Goal: Navigation & Orientation: Find specific page/section

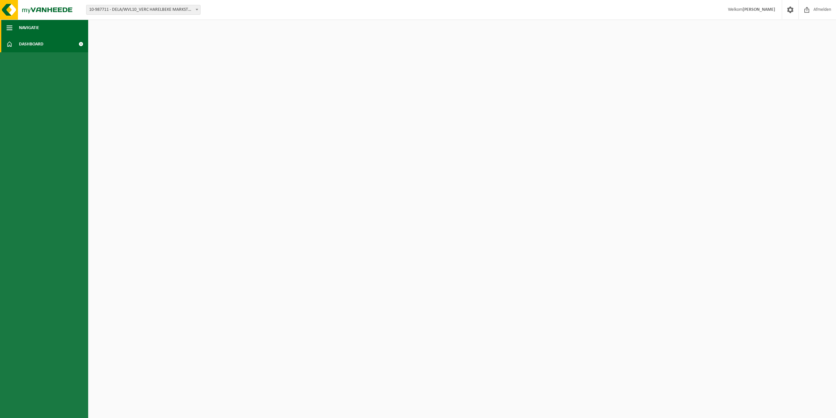
click at [19, 27] on button "Navigatie" at bounding box center [44, 28] width 88 height 16
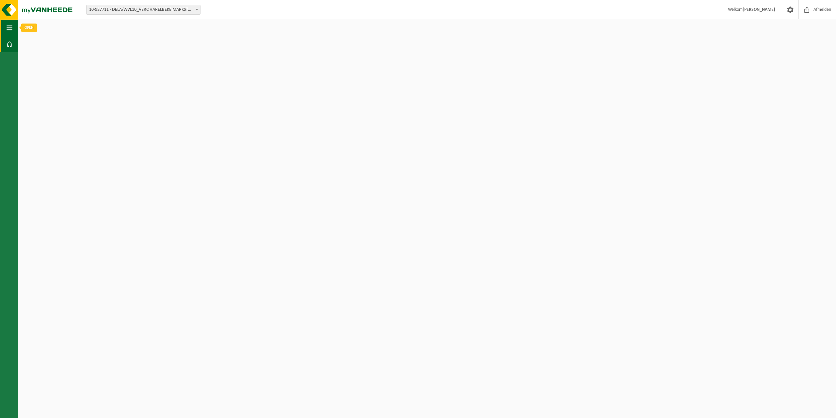
click at [9, 28] on span "button" at bounding box center [10, 28] width 6 height 16
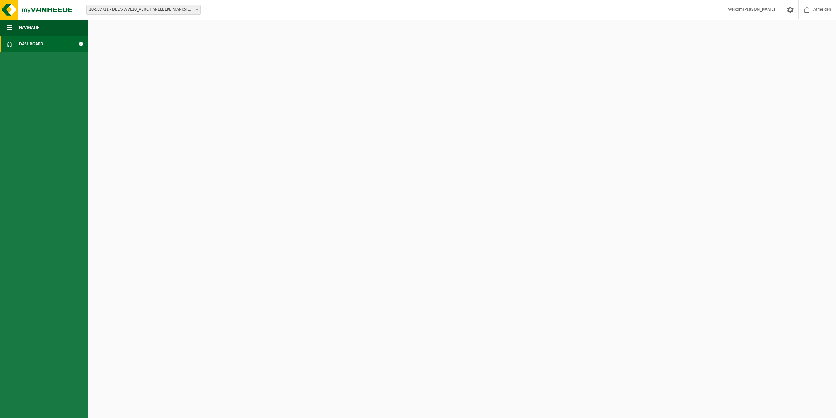
click at [26, 44] on span "Dashboard" at bounding box center [31, 44] width 24 height 16
click at [80, 42] on span at bounding box center [80, 44] width 15 height 16
click at [196, 9] on b at bounding box center [197, 10] width 3 height 2
click at [7, 44] on span at bounding box center [10, 44] width 6 height 16
click at [789, 10] on span at bounding box center [790, 9] width 10 height 19
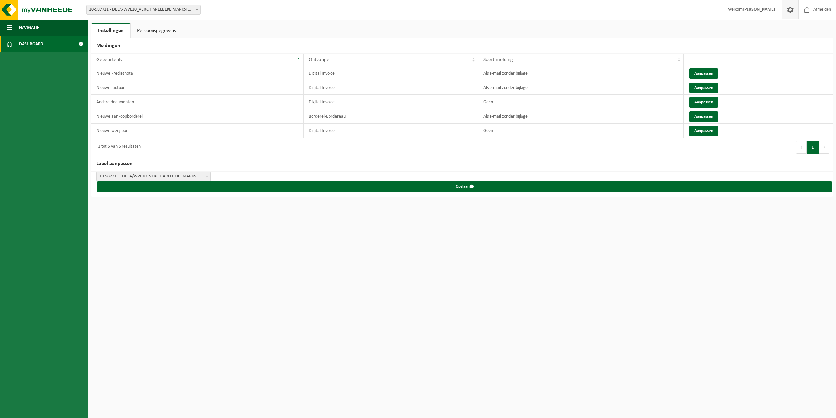
click at [38, 40] on span "Dashboard" at bounding box center [31, 44] width 24 height 16
